Goal: Information Seeking & Learning: Learn about a topic

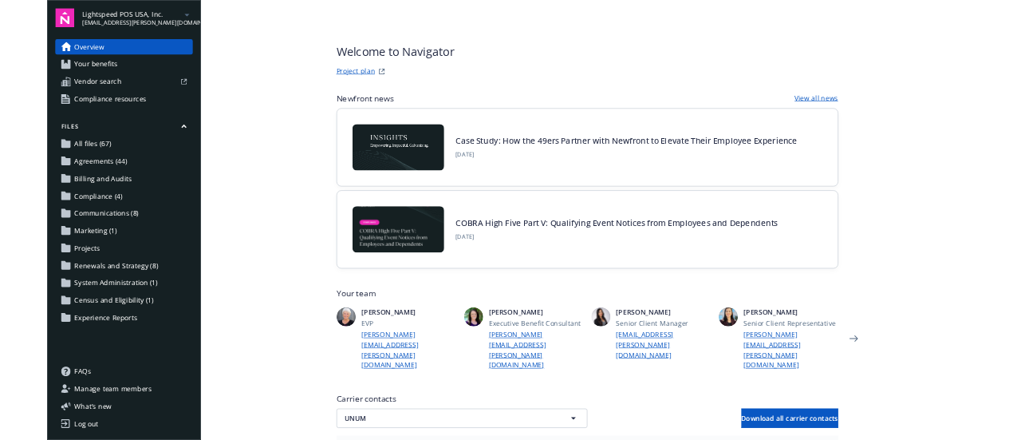
scroll to position [585, 0]
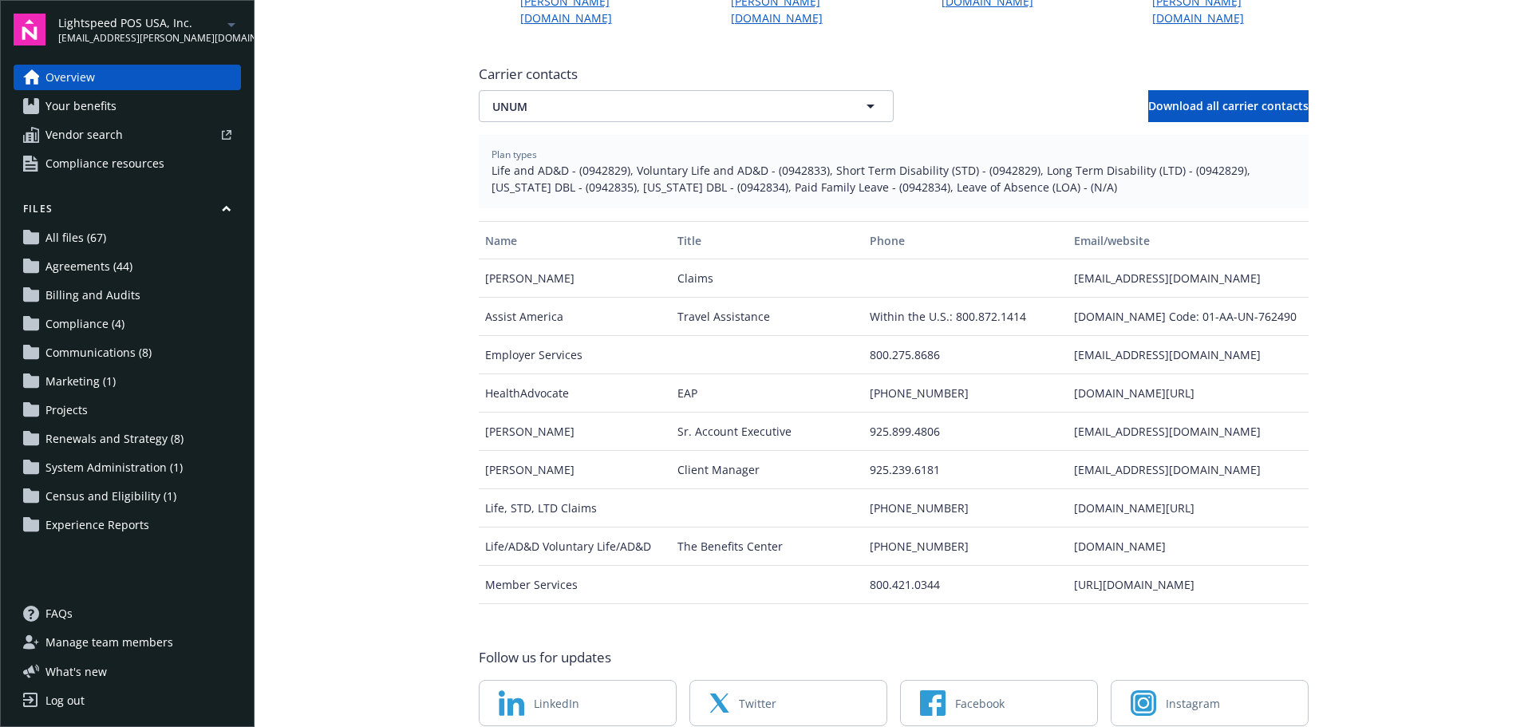
click at [347, 444] on main "Welcome to Navigator Project plan Newfront news View all news Case Study: How t…" at bounding box center [892, 363] width 1277 height 727
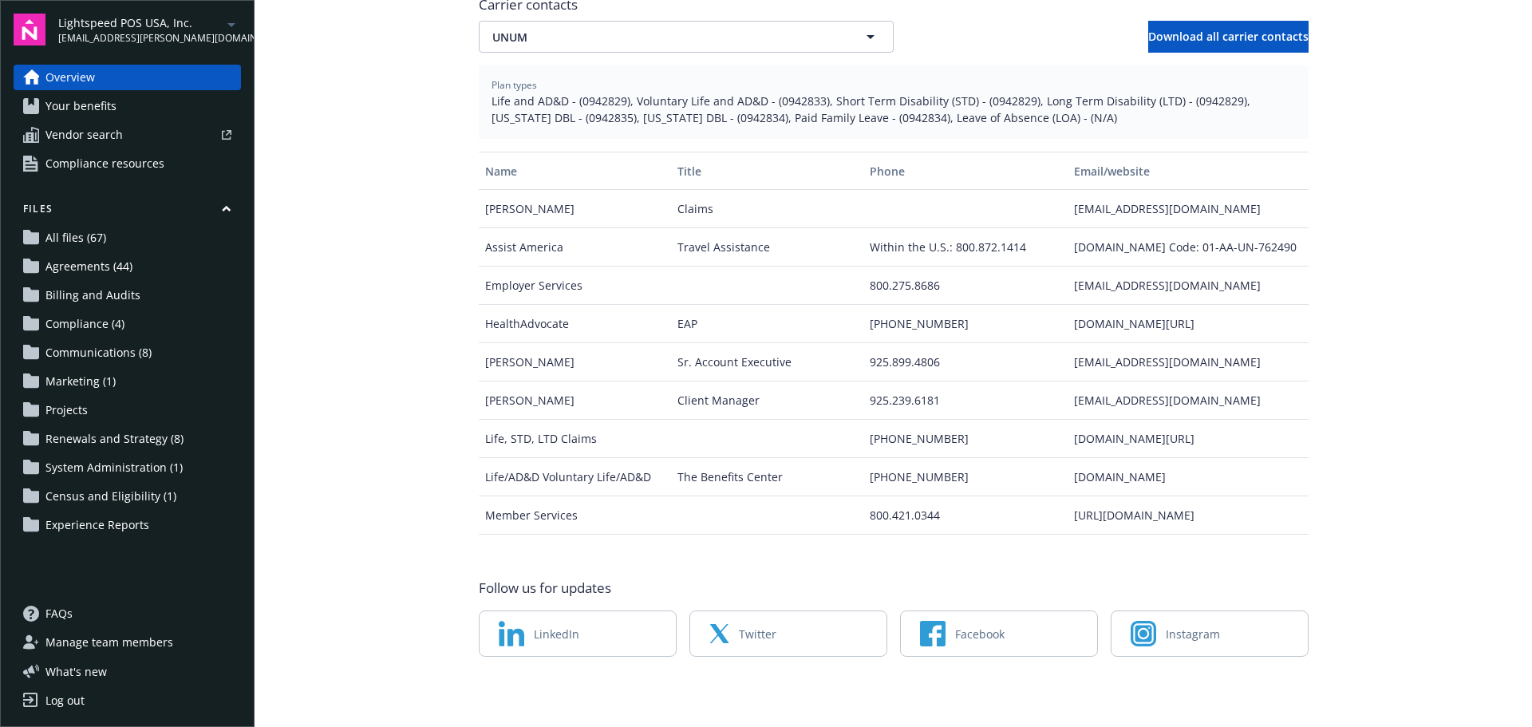
scroll to position [554, 0]
